Goal: Connect with others: Connect with others

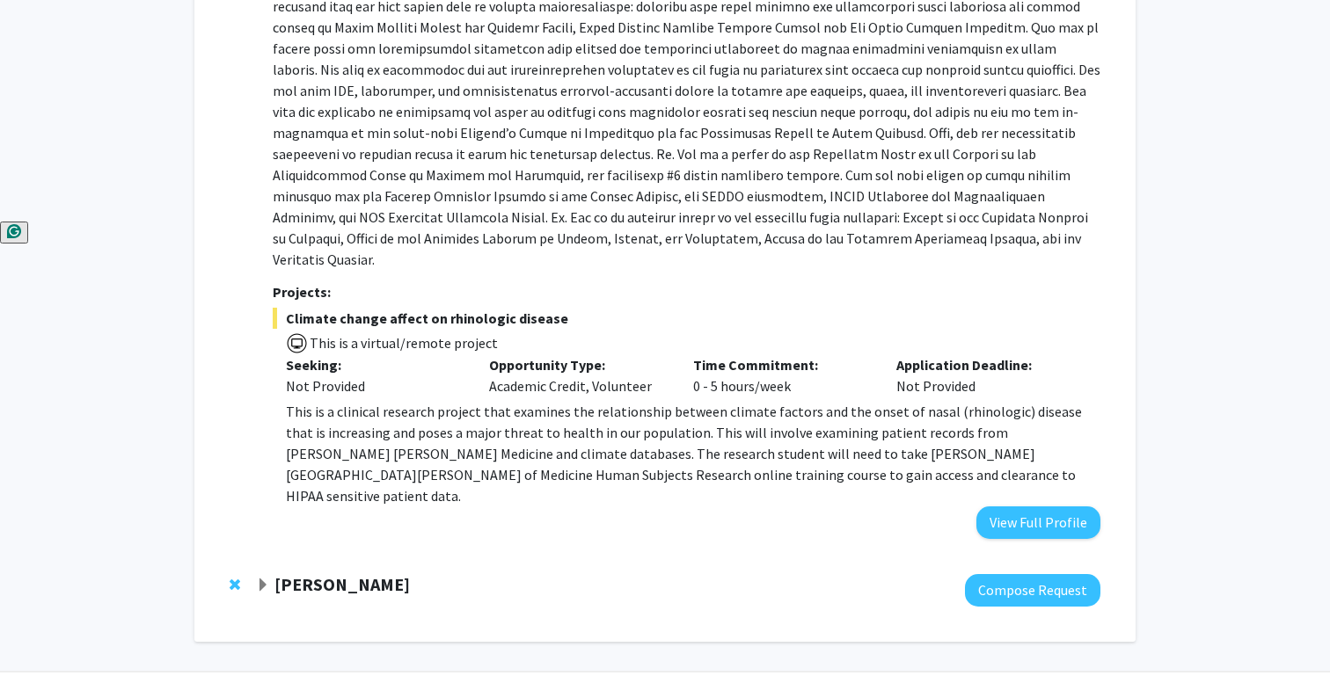
scroll to position [460, 0]
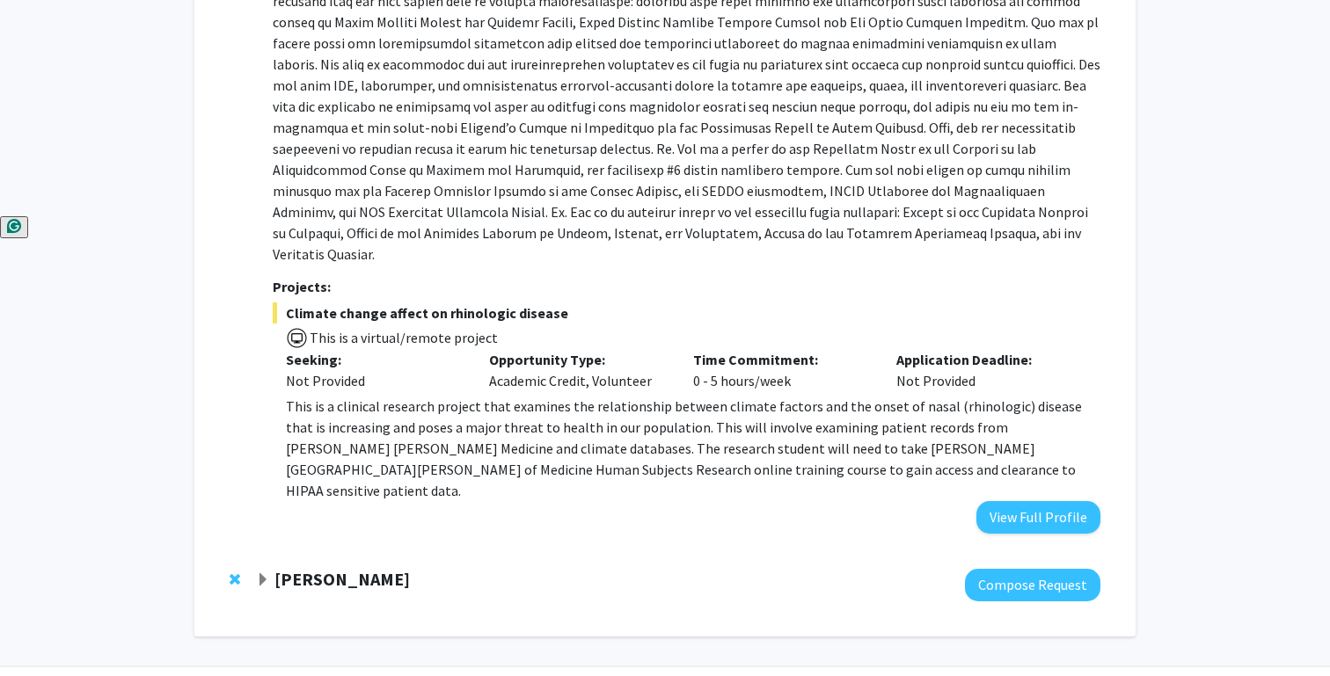
click at [435, 329] on span "This is a virtual/remote project" at bounding box center [403, 338] width 190 height 18
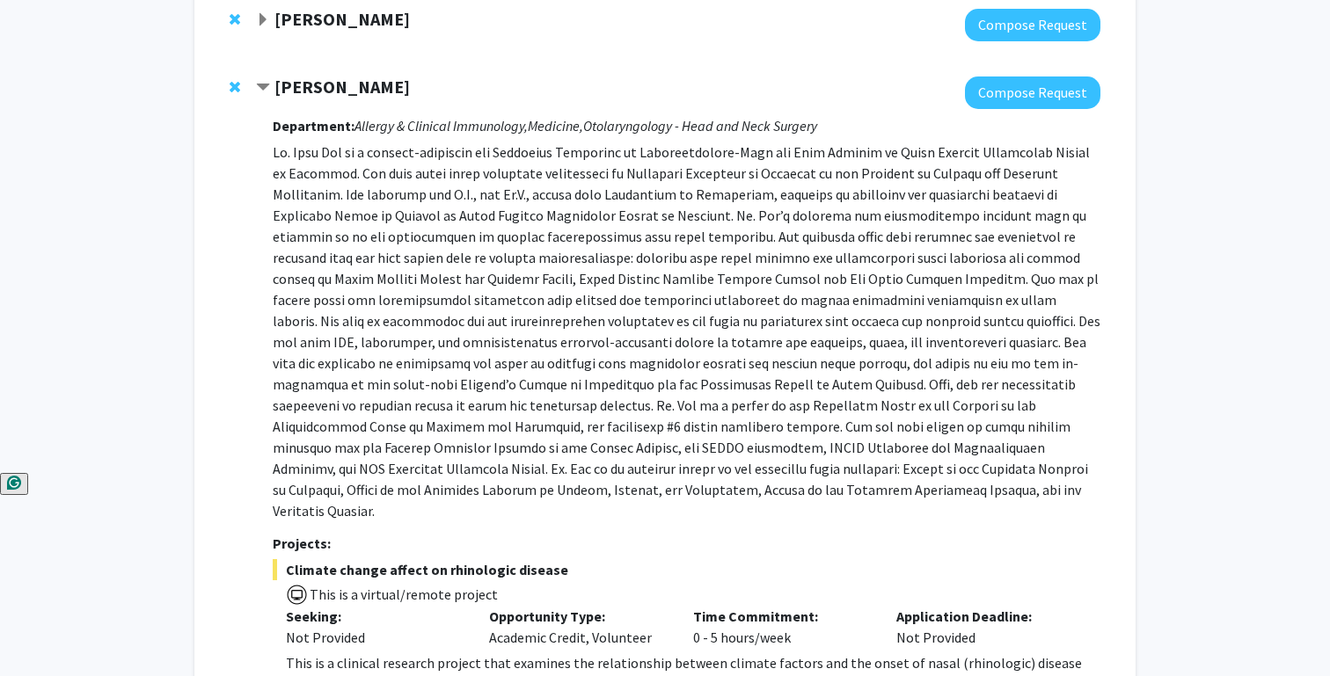
scroll to position [207, 0]
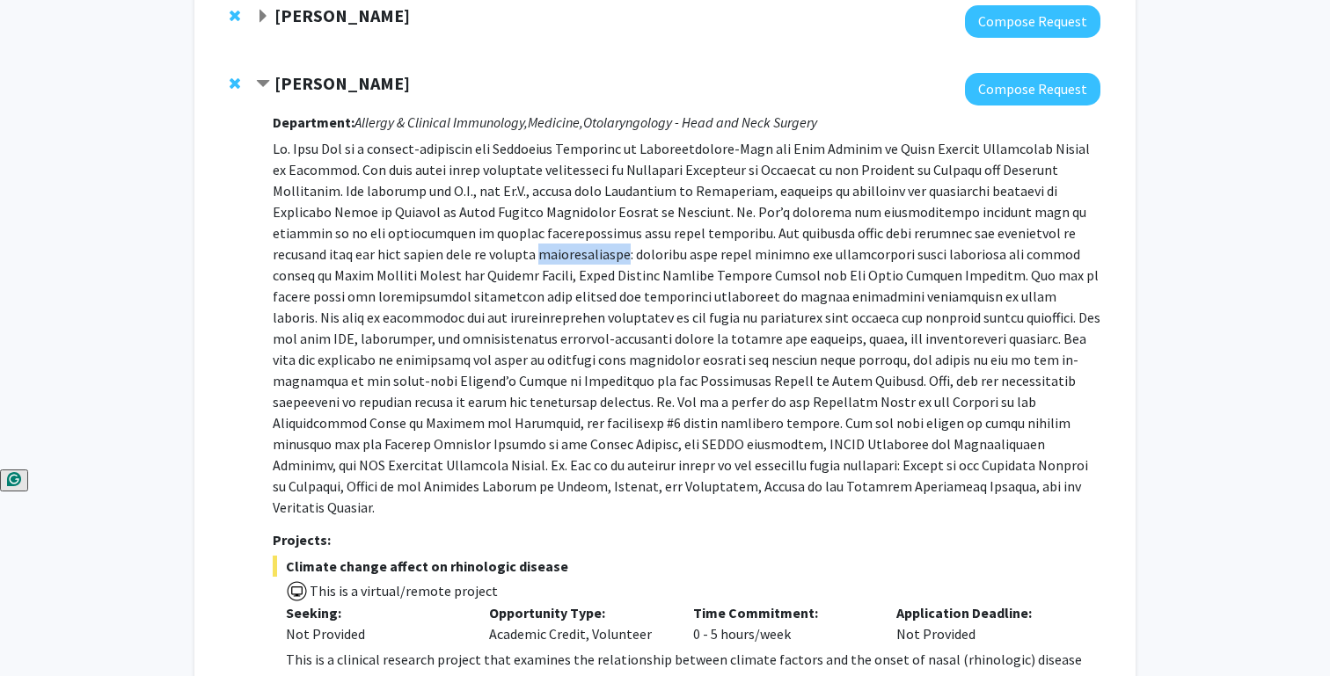
drag, startPoint x: 273, startPoint y: 251, endPoint x: 350, endPoint y: 251, distance: 77.4
click at [350, 251] on p at bounding box center [686, 328] width 827 height 380
copy p "[MEDICAL_DATA]"
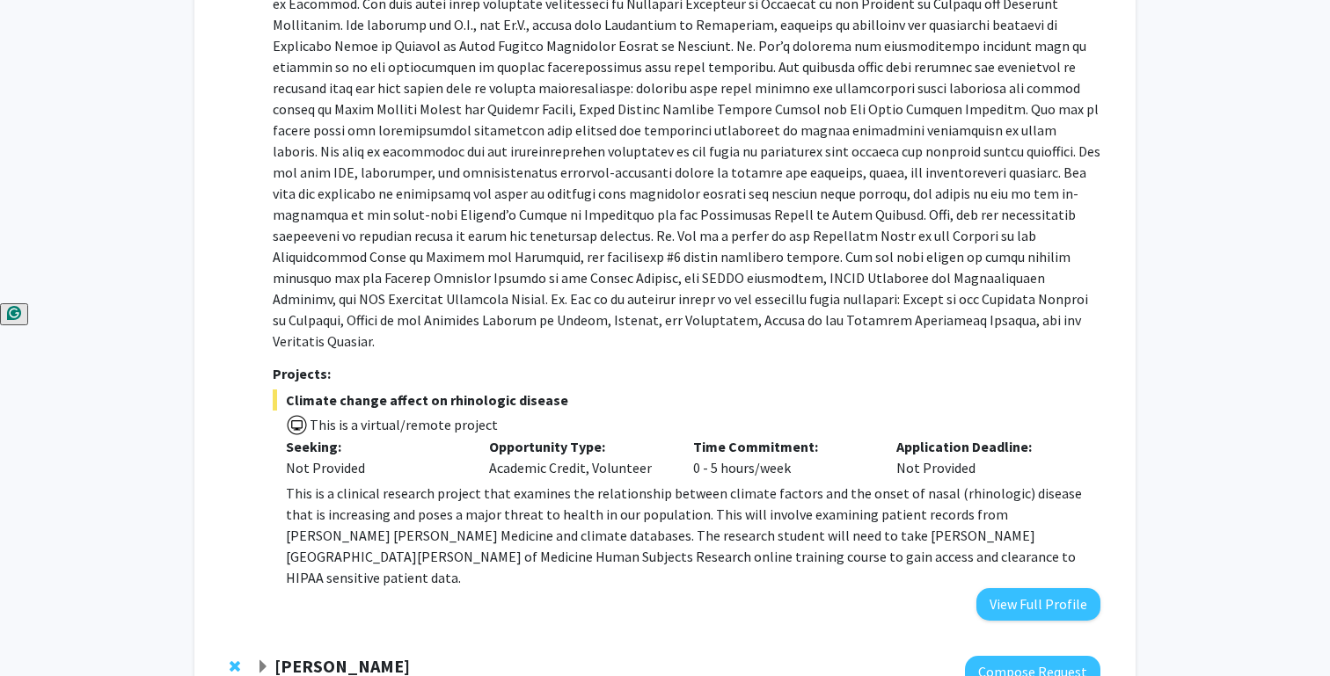
scroll to position [379, 0]
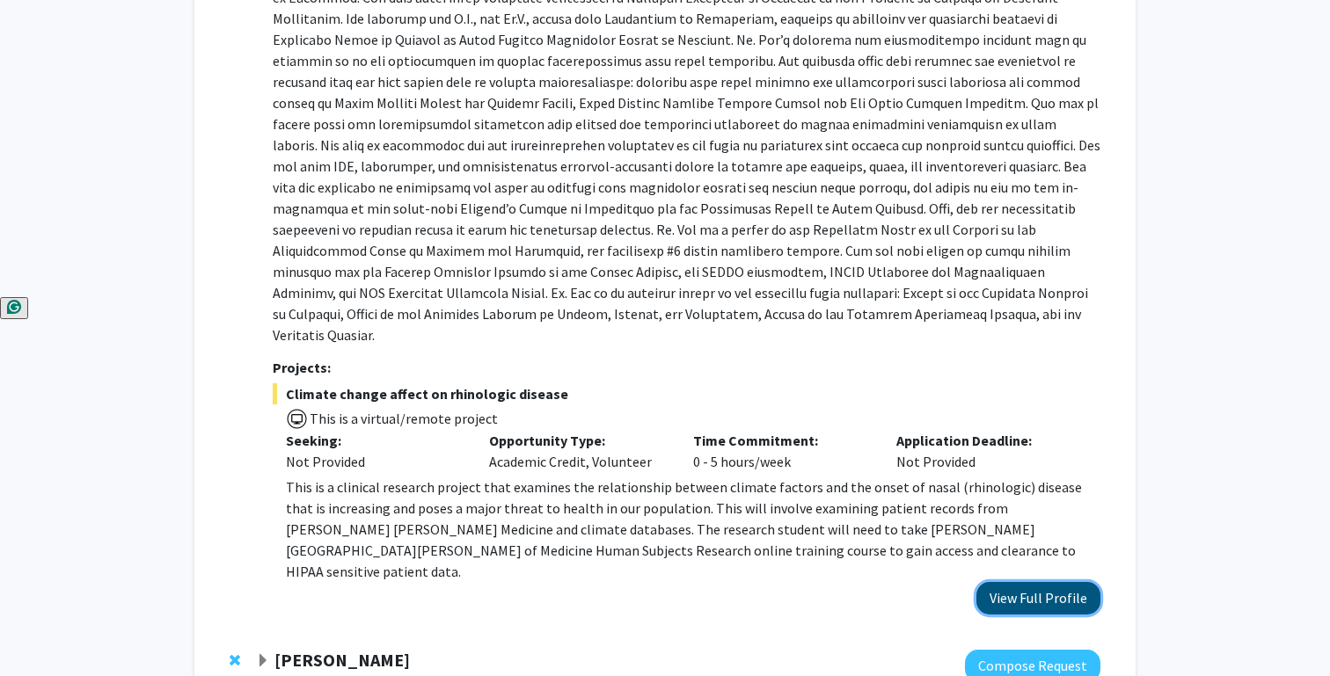
click at [1023, 582] on button "View Full Profile" at bounding box center [1038, 598] width 124 height 33
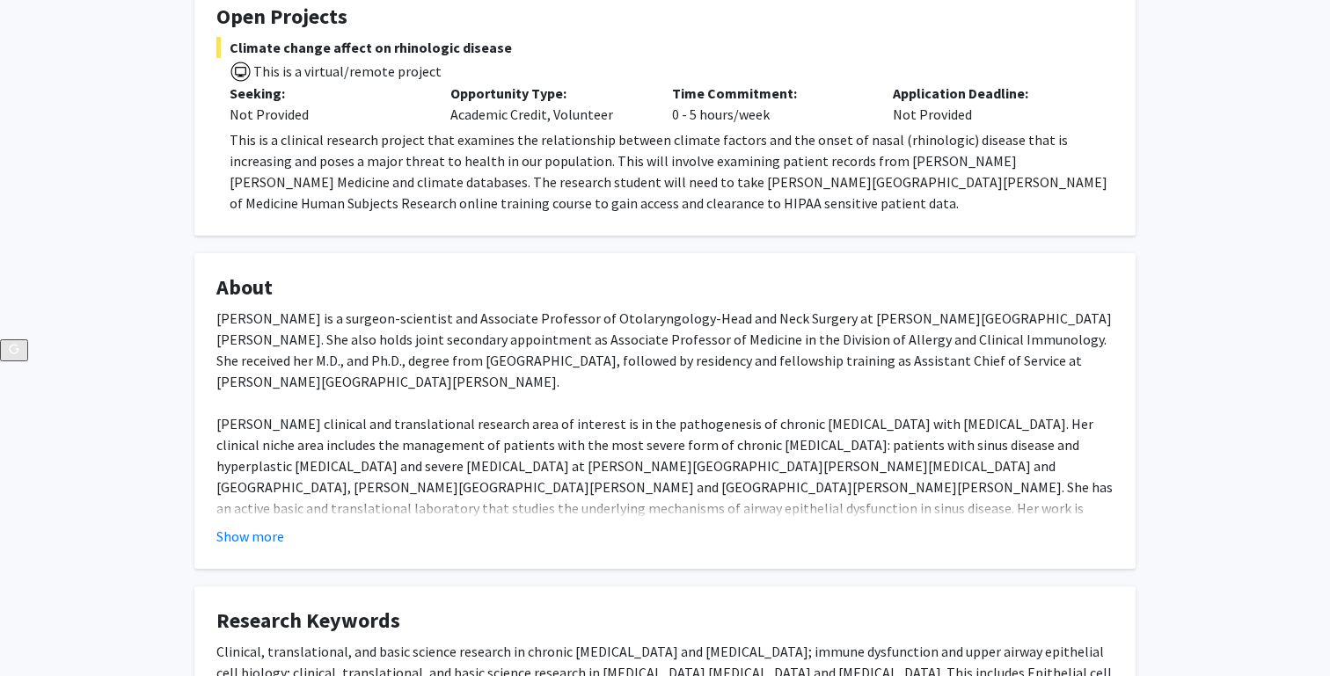
scroll to position [299, 0]
